Goal: Information Seeking & Learning: Learn about a topic

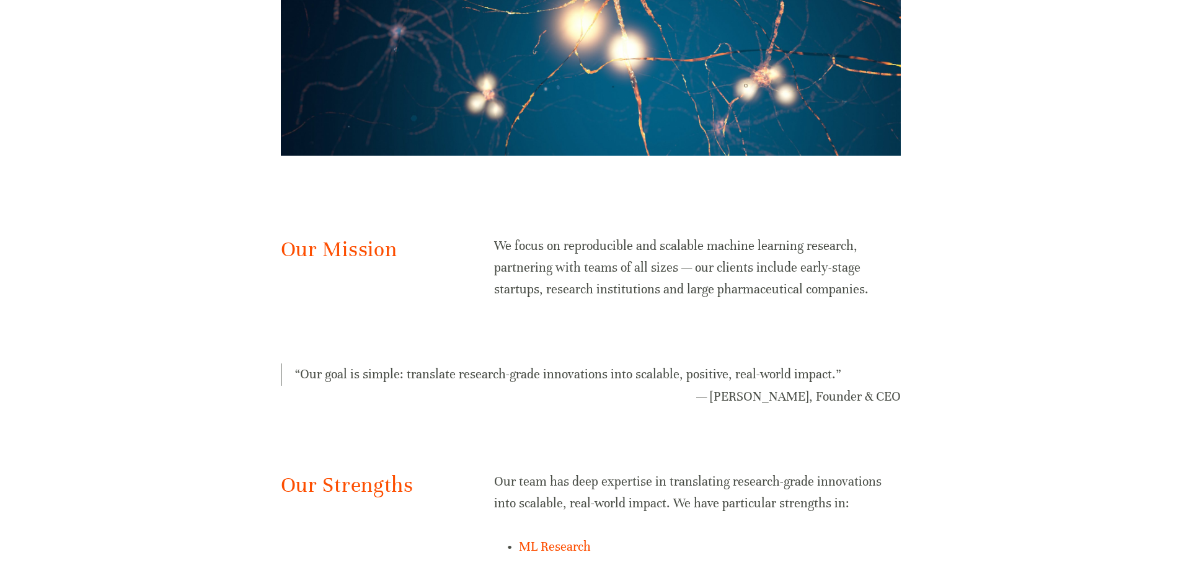
scroll to position [744, 0]
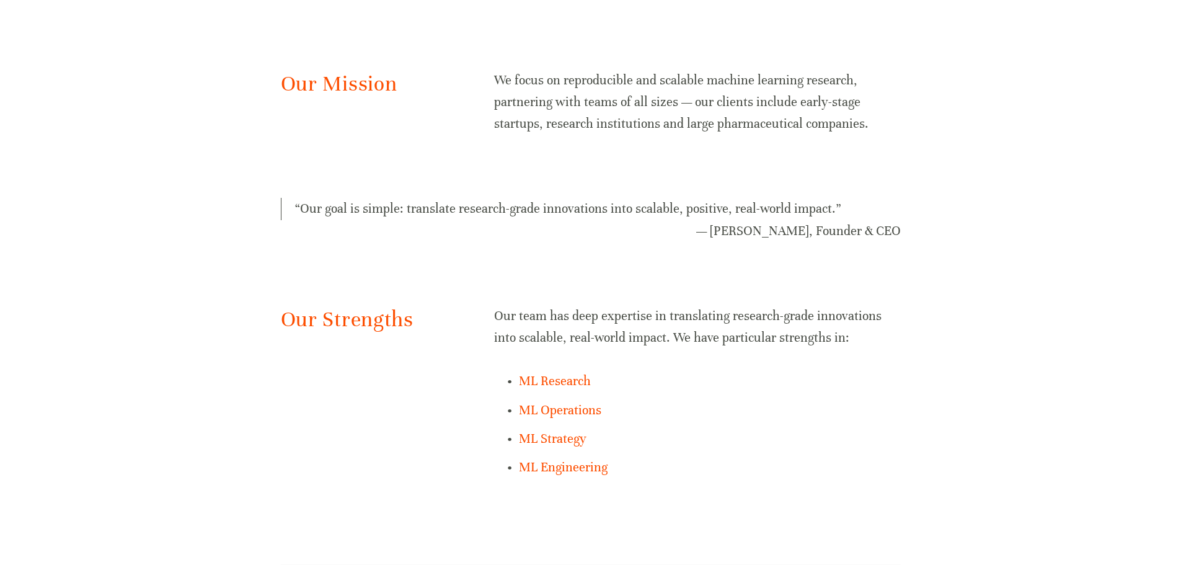
click at [669, 87] on p "We focus on reproducible and scalable machine learning research, partnering wit…" at bounding box center [697, 102] width 406 height 66
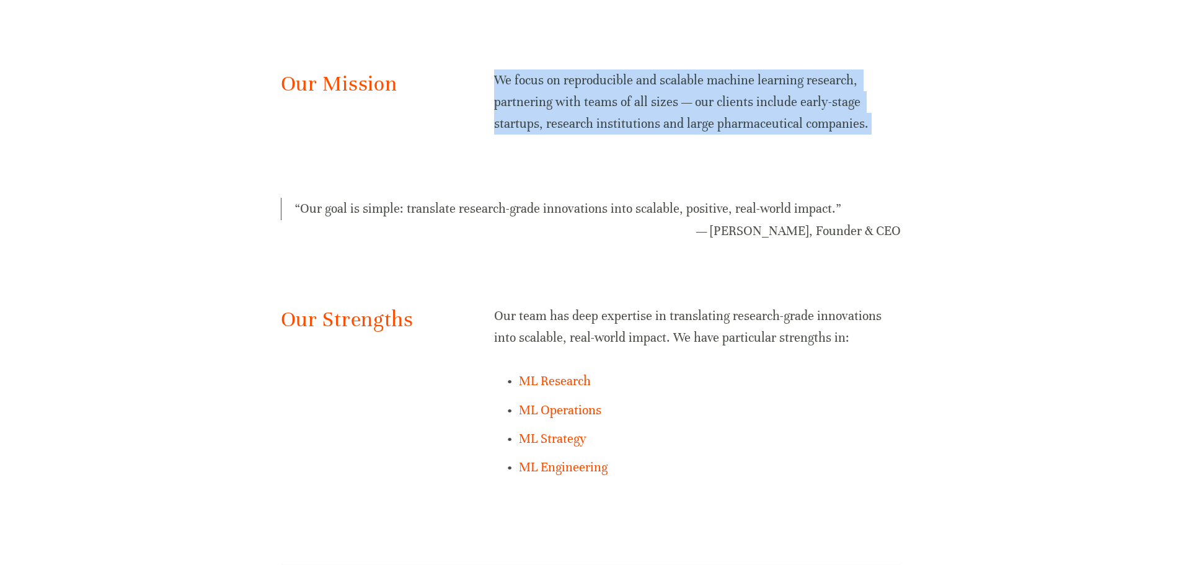
click at [669, 87] on p "We focus on reproducible and scalable machine learning research, partnering wit…" at bounding box center [697, 102] width 406 height 66
click at [661, 55] on div at bounding box center [661, 55] width 0 height 0
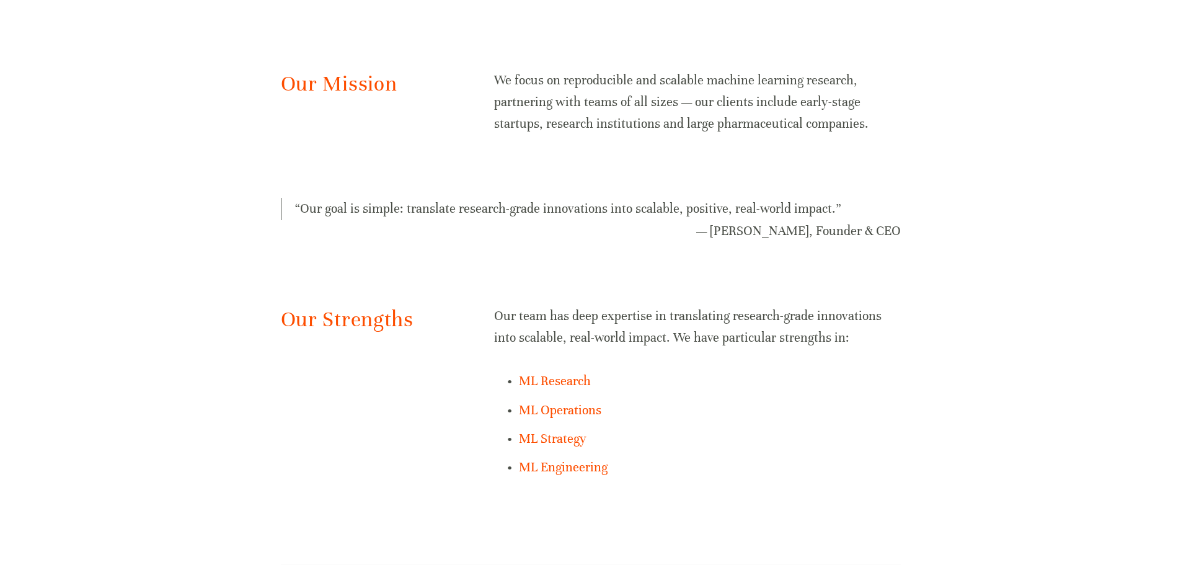
drag, startPoint x: 579, startPoint y: 328, endPoint x: 681, endPoint y: 352, distance: 104.5
drag, startPoint x: 650, startPoint y: 351, endPoint x: 743, endPoint y: 395, distance: 102.8
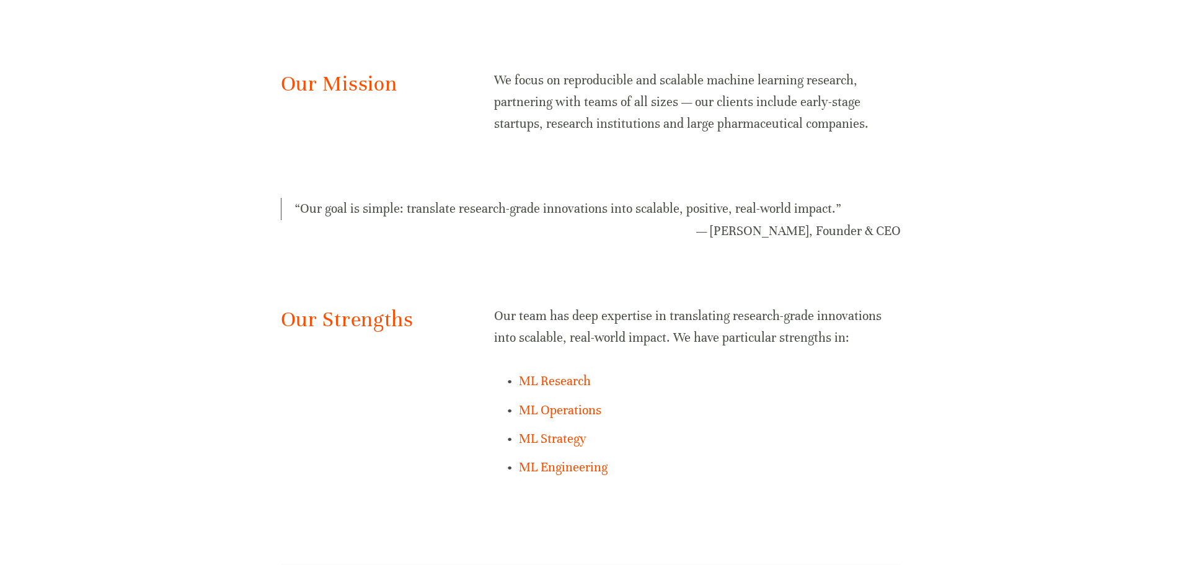
click at [865, 390] on p "ML Research" at bounding box center [709, 381] width 381 height 22
click at [507, 209] on blockquote "“ Our goal is simple: translate research-grade innovations into scalable, posit…" at bounding box center [591, 209] width 620 height 22
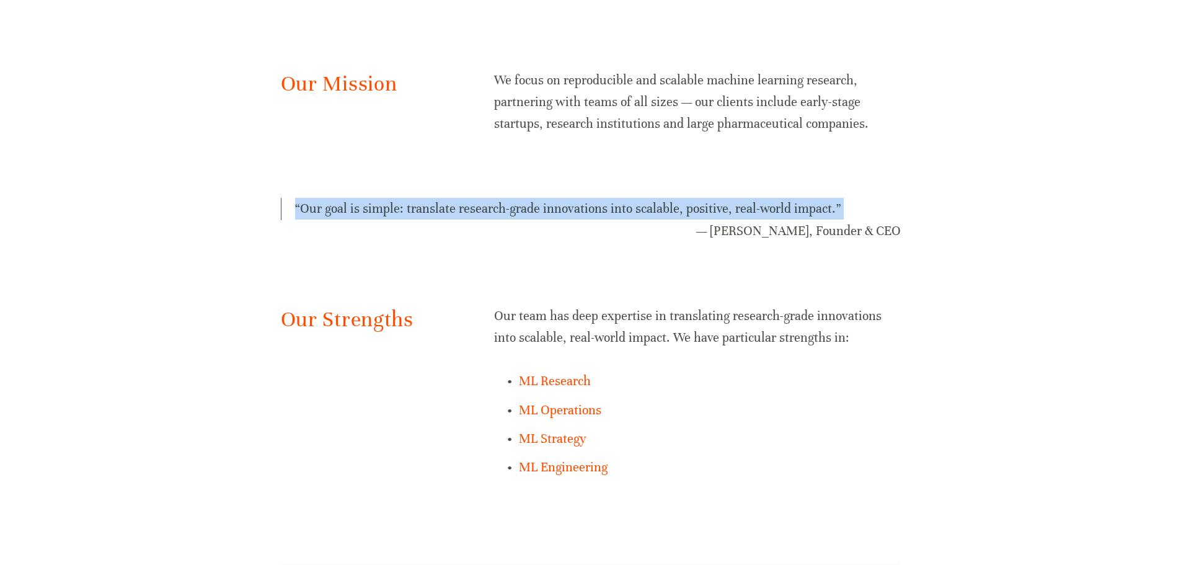
click at [507, 209] on blockquote "“ Our goal is simple: translate research-grade innovations into scalable, posit…" at bounding box center [591, 209] width 620 height 22
click at [499, 217] on div at bounding box center [499, 217] width 0 height 0
click at [529, 214] on blockquote "“ Our goal is simple: translate research-grade innovations into scalable, posit…" at bounding box center [591, 209] width 620 height 22
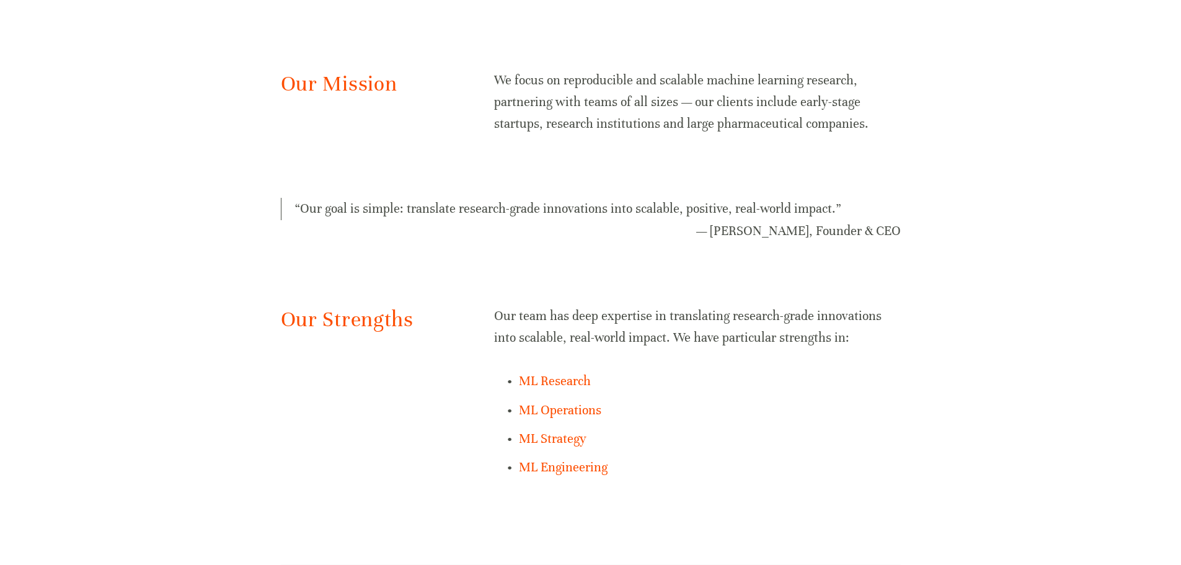
click at [542, 317] on p "Our team has deep expertise in translating research-grade innovations into scal…" at bounding box center [697, 326] width 406 height 43
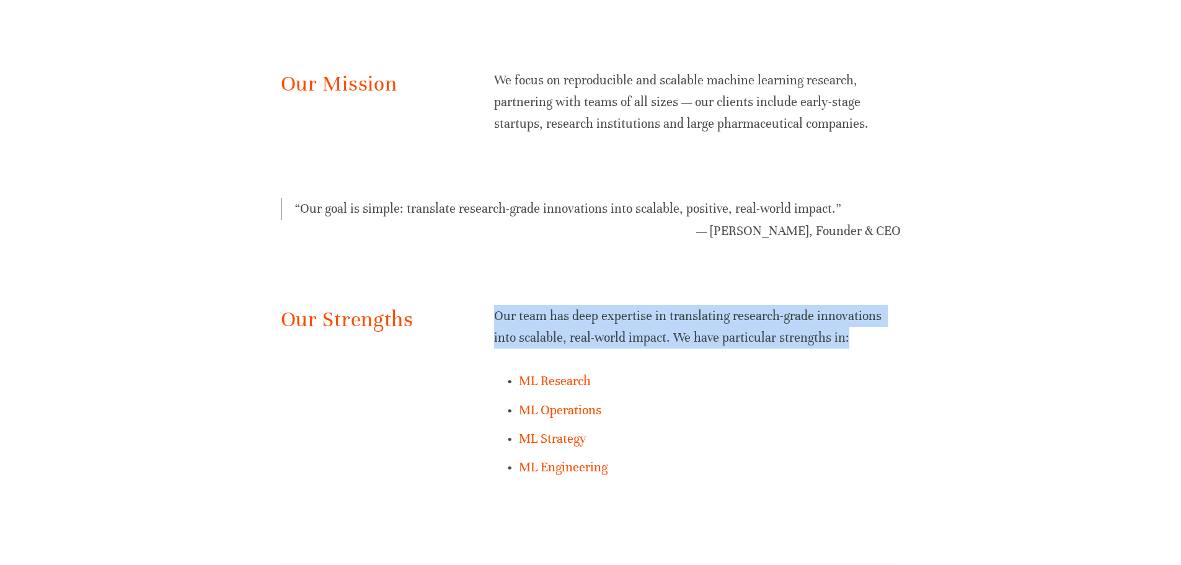
click at [542, 317] on p "Our team has deep expertise in translating research-grade innovations into scal…" at bounding box center [697, 326] width 406 height 43
click at [534, 291] on div at bounding box center [534, 291] width 0 height 0
click at [536, 328] on p "Our team has deep expertise in translating research-grade innovations into scal…" at bounding box center [697, 326] width 406 height 43
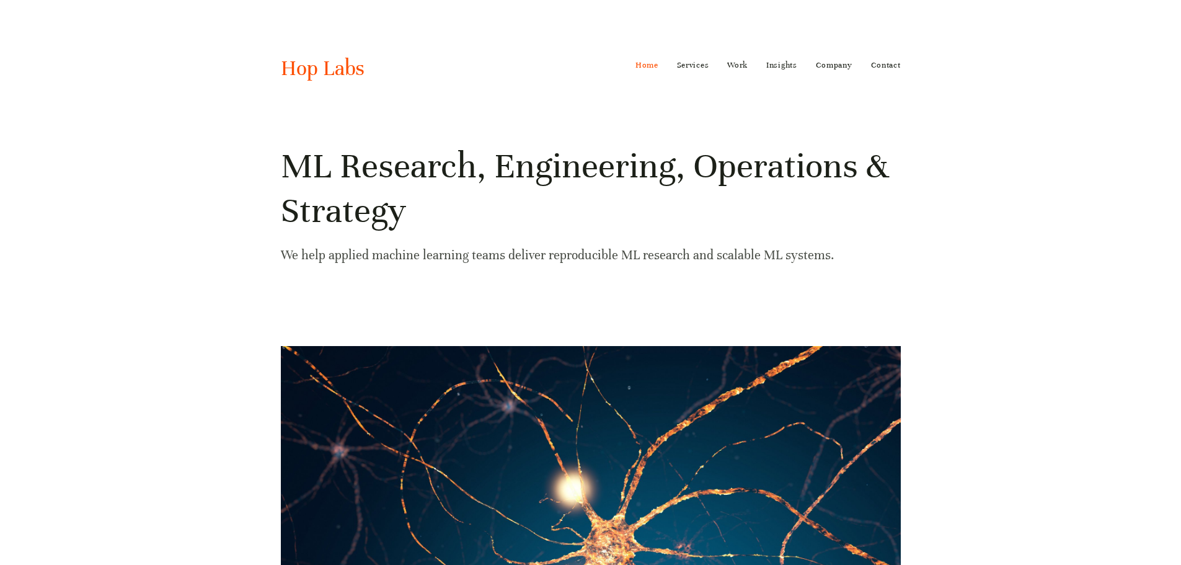
scroll to position [0, 0]
